Goal: Entertainment & Leisure: Consume media (video, audio)

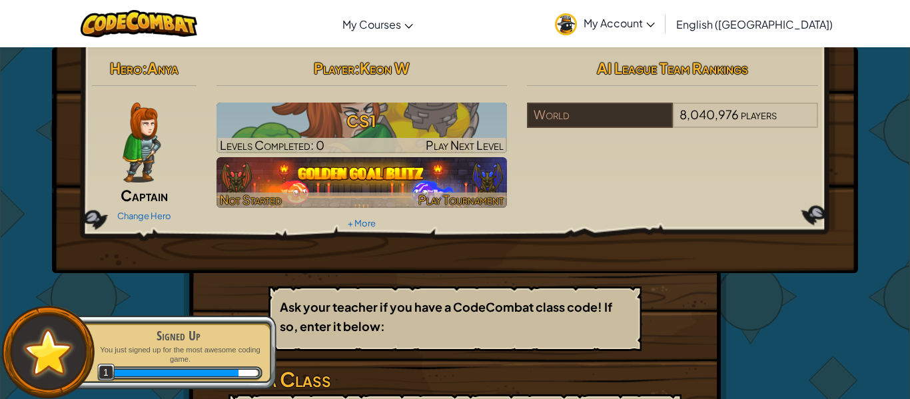
click at [409, 165] on img at bounding box center [362, 182] width 291 height 51
click at [410, 166] on img at bounding box center [362, 182] width 291 height 51
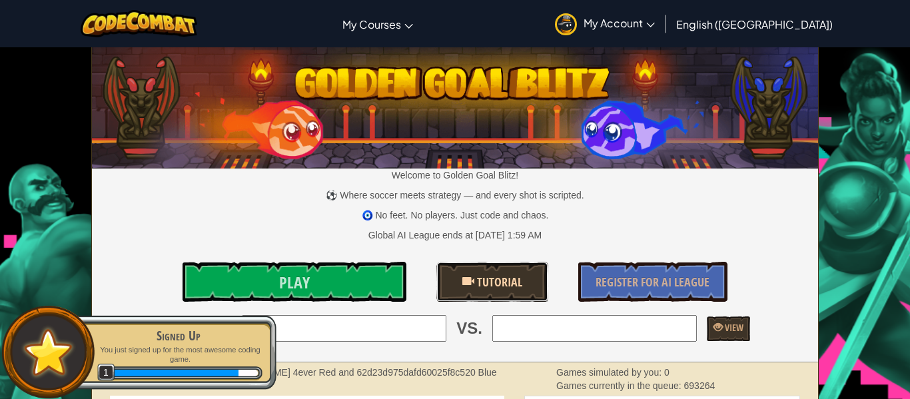
click at [517, 277] on span "Tutorial" at bounding box center [498, 282] width 48 height 17
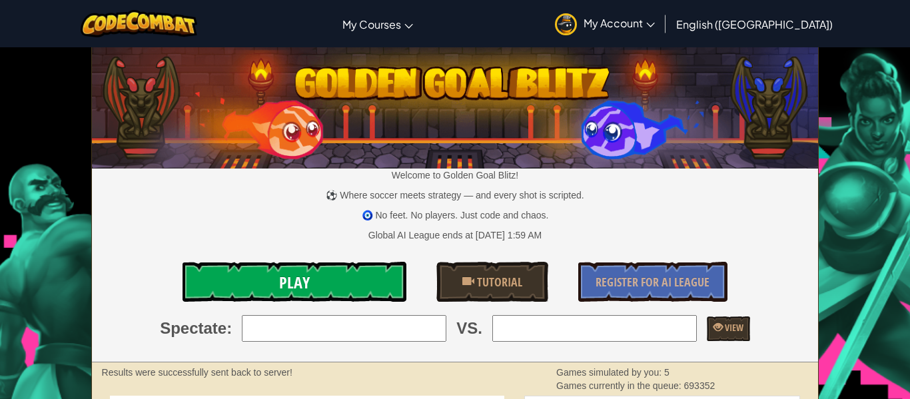
click at [314, 275] on link "Play" at bounding box center [295, 282] width 224 height 40
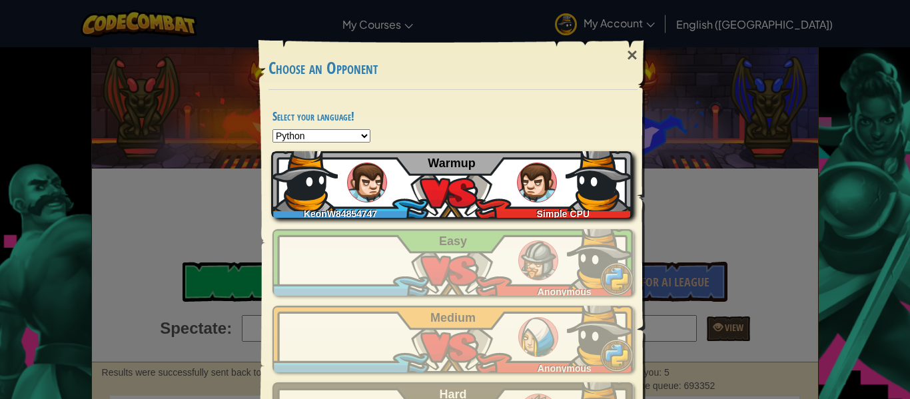
click at [406, 210] on div "KeonW84854747" at bounding box center [343, 211] width 145 height 13
click at [593, 170] on img at bounding box center [599, 178] width 67 height 67
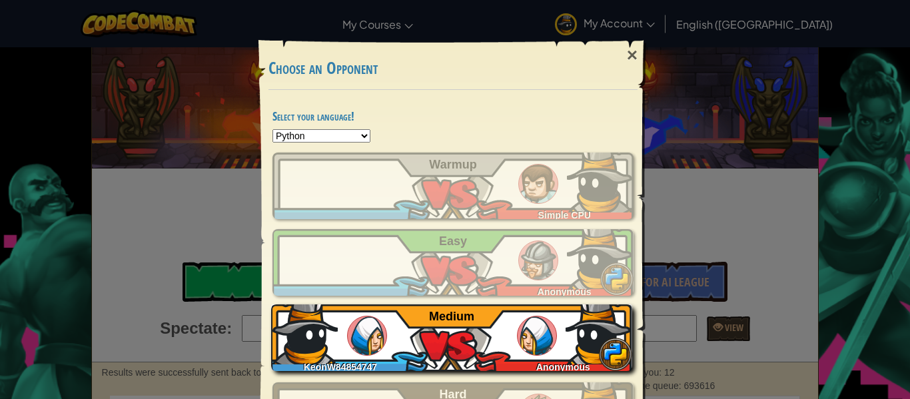
click at [538, 327] on img at bounding box center [537, 336] width 40 height 40
